Goal: Task Accomplishment & Management: Manage account settings

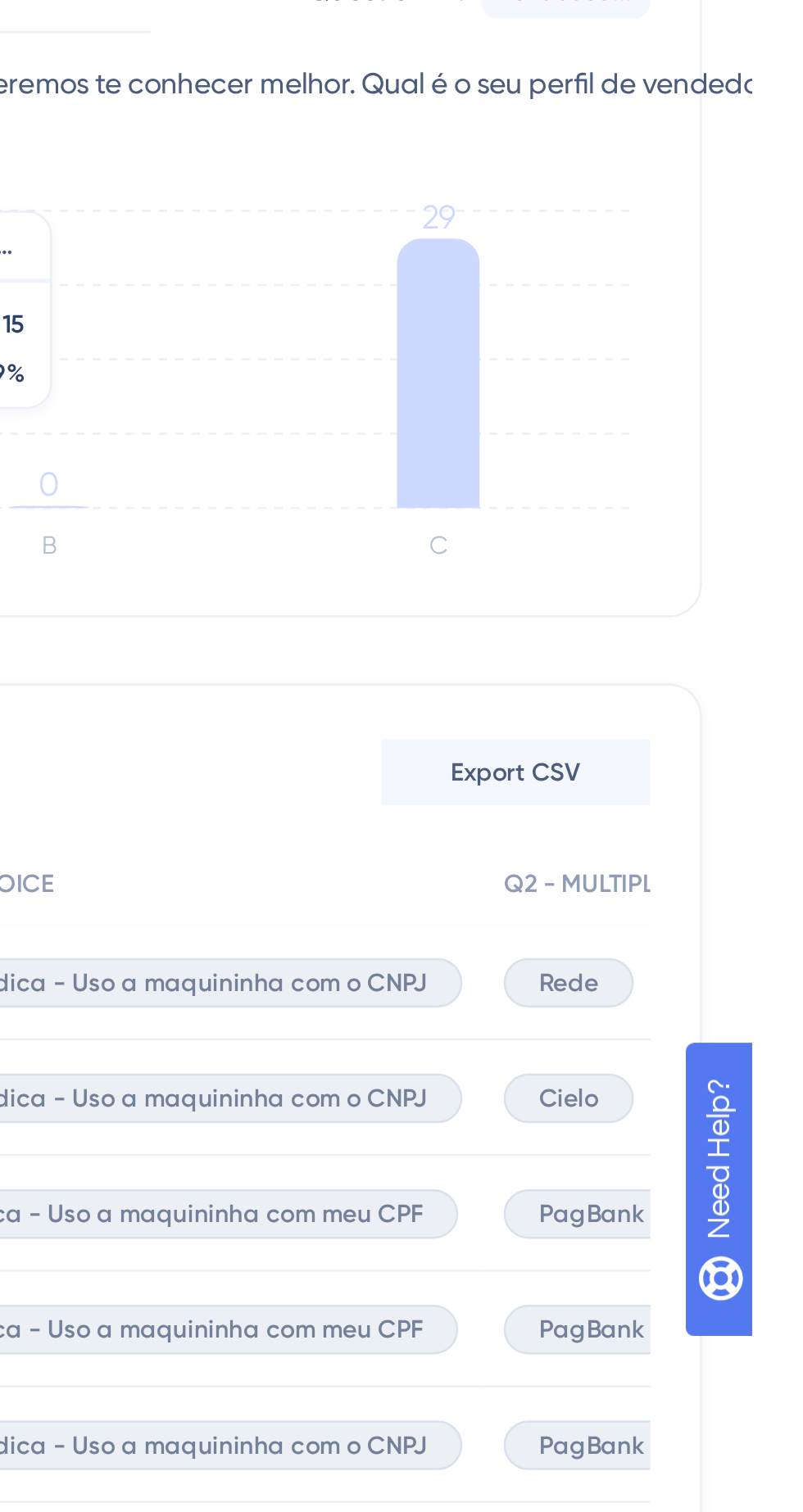
scroll to position [18, 0]
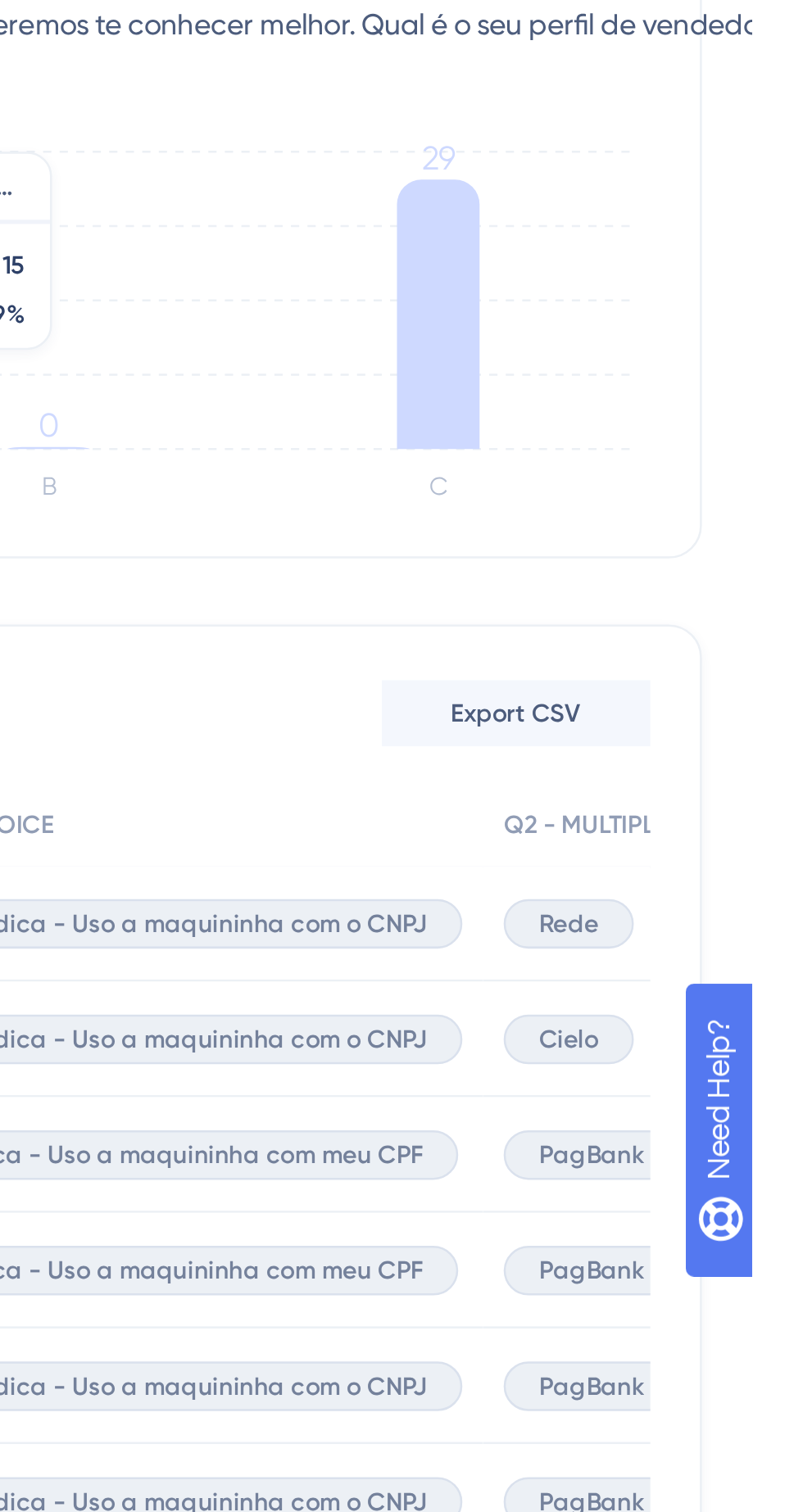
click at [735, 676] on div "Rede" at bounding box center [730, 674] width 52 height 19
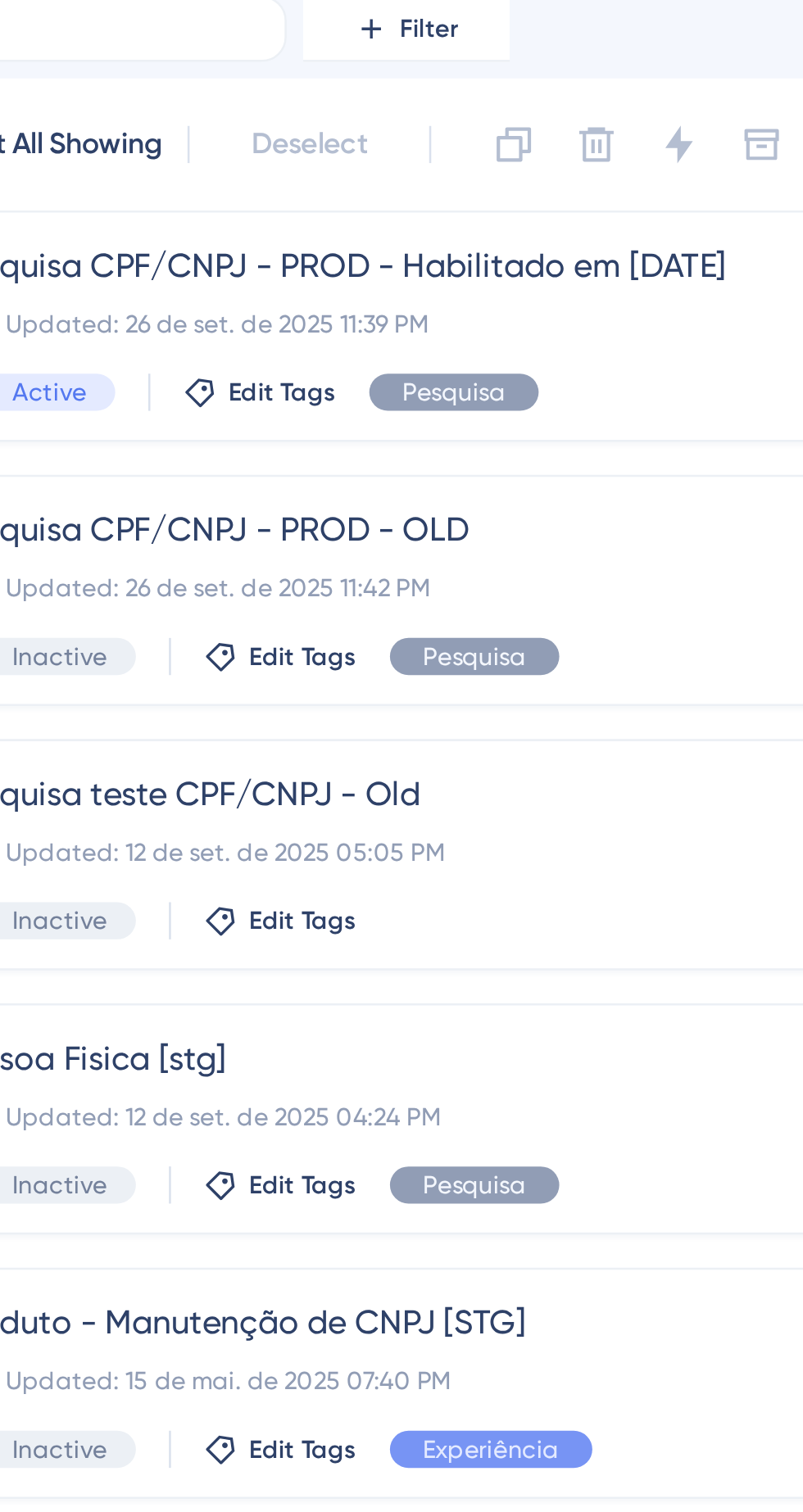
click at [413, 219] on span "Edit Tags" at bounding box center [401, 223] width 42 height 13
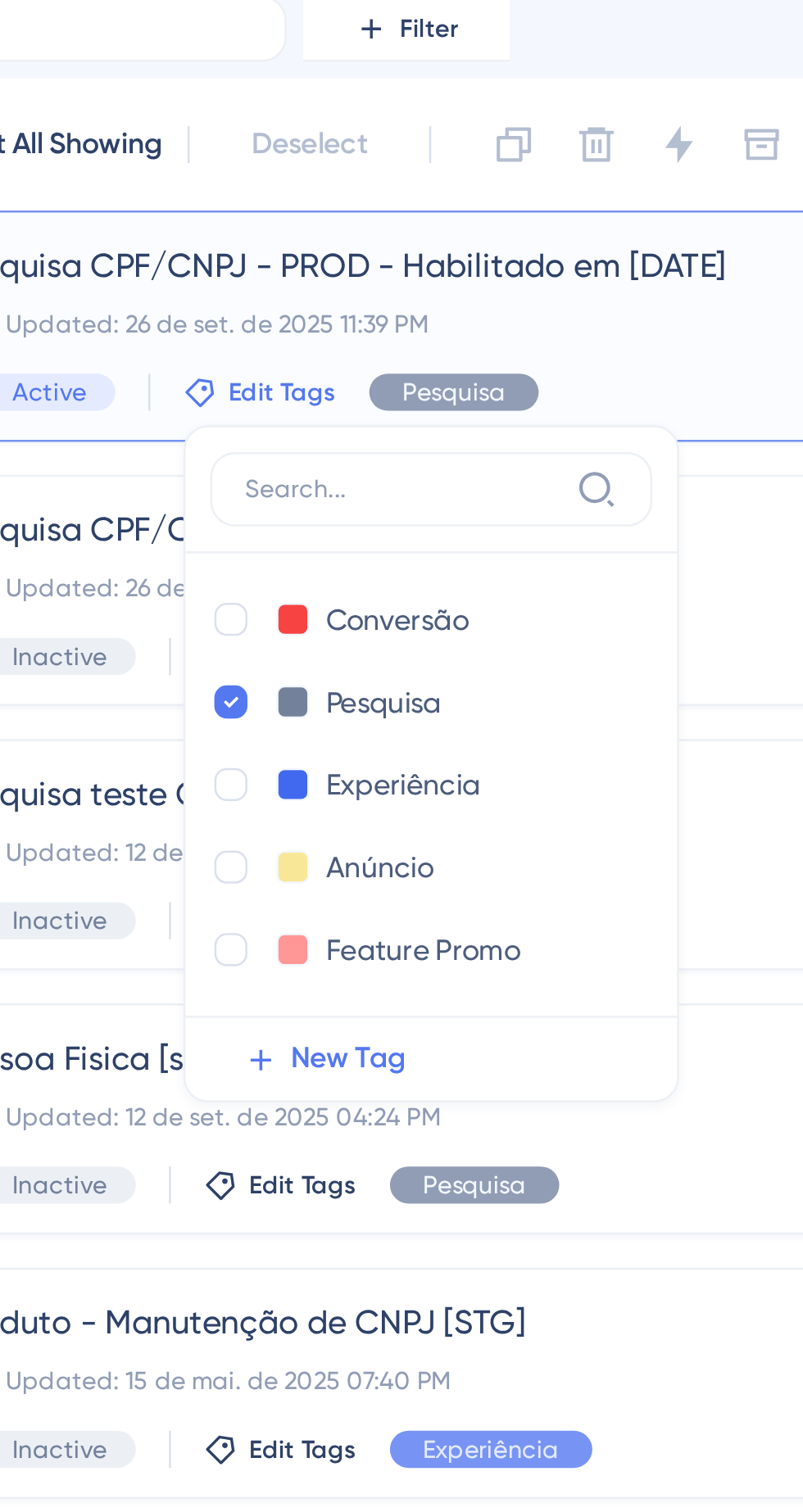
click at [379, 203] on div "Pesquisa CPF/CNPJ - PROD - Habilitado em [DATE] Last Updated: 26 de set. de 202…" at bounding box center [433, 196] width 329 height 67
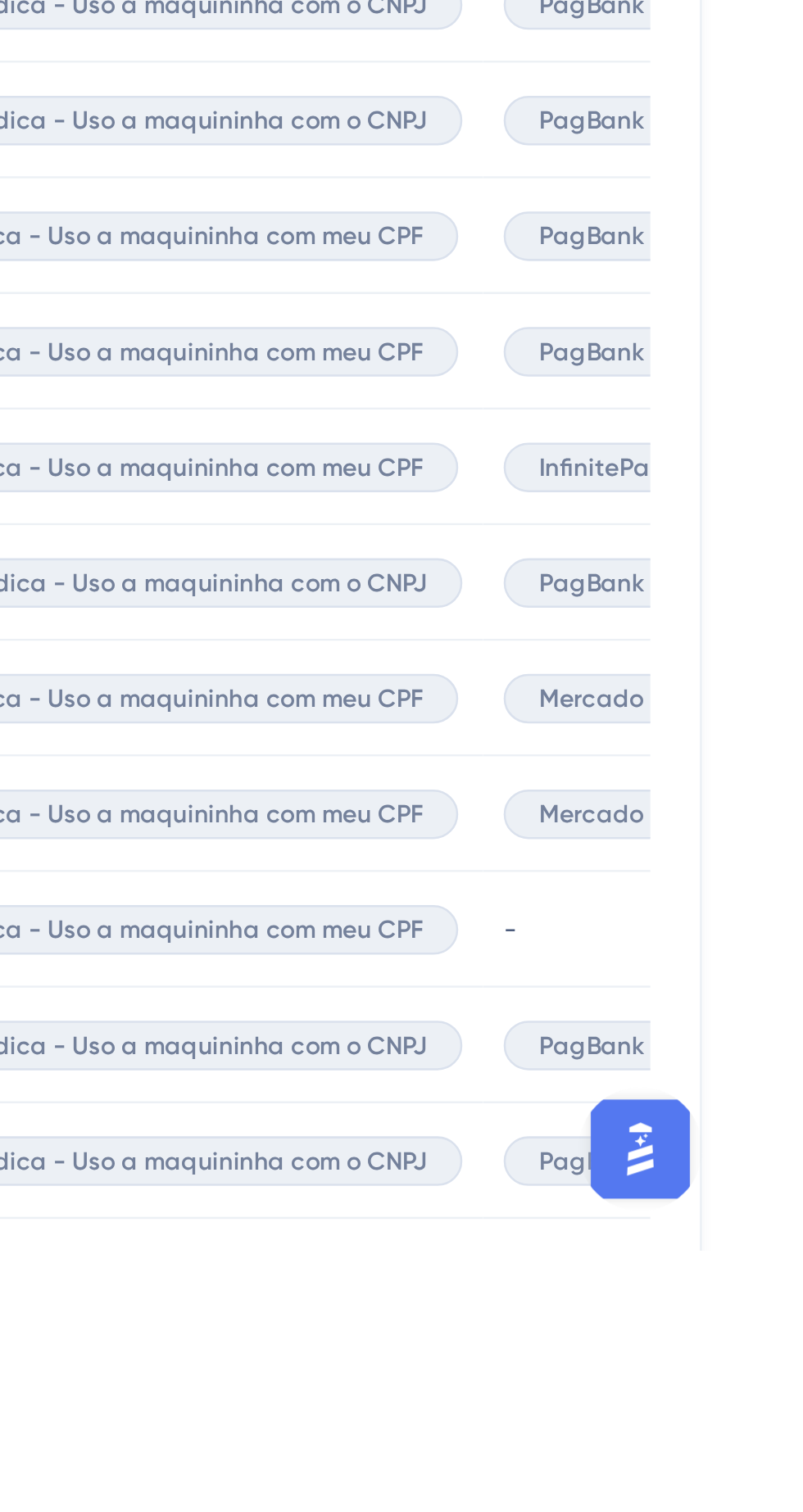
scroll to position [80, 0]
